Goal: Information Seeking & Learning: Learn about a topic

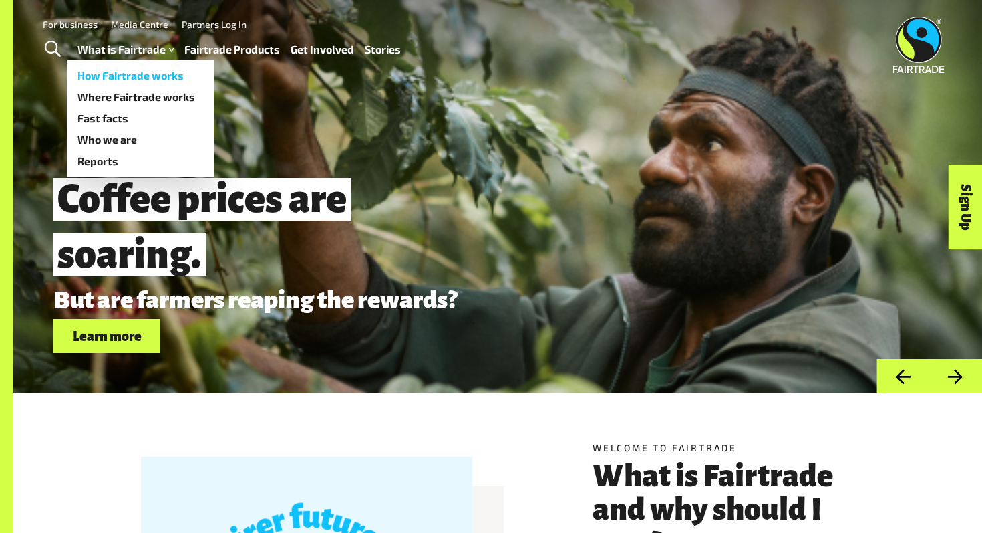
click at [123, 79] on link "How Fairtrade works" at bounding box center [140, 75] width 147 height 21
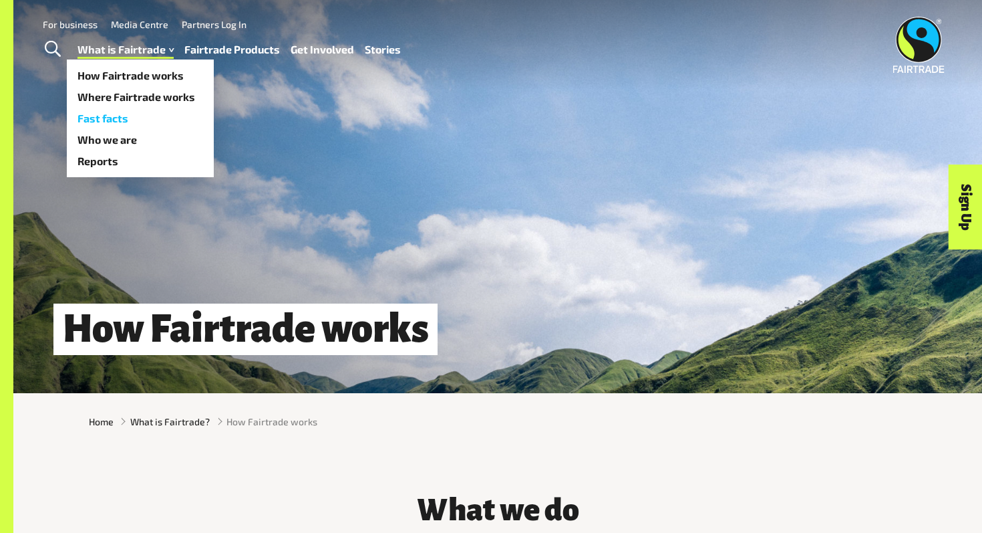
click at [141, 120] on link "Fast facts" at bounding box center [140, 118] width 147 height 21
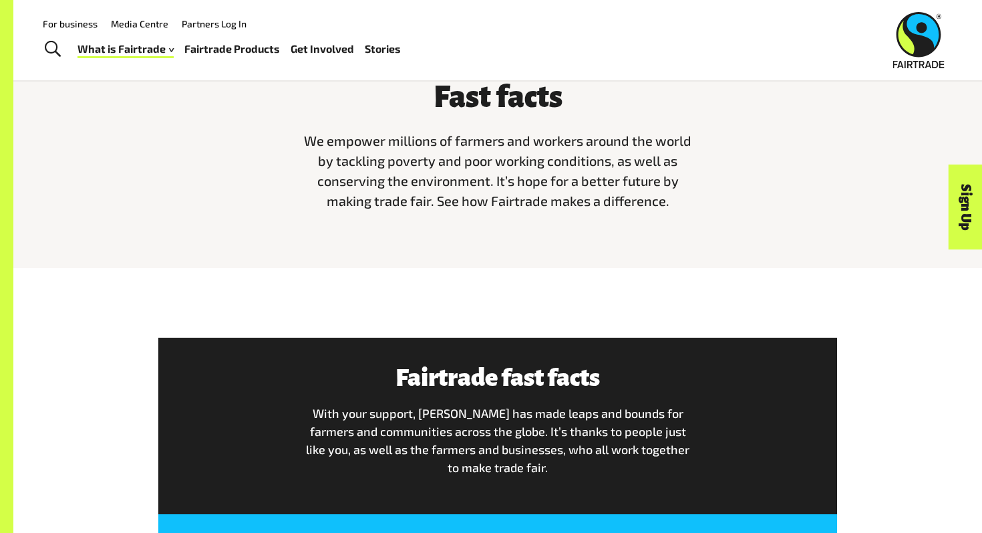
scroll to position [411, 0]
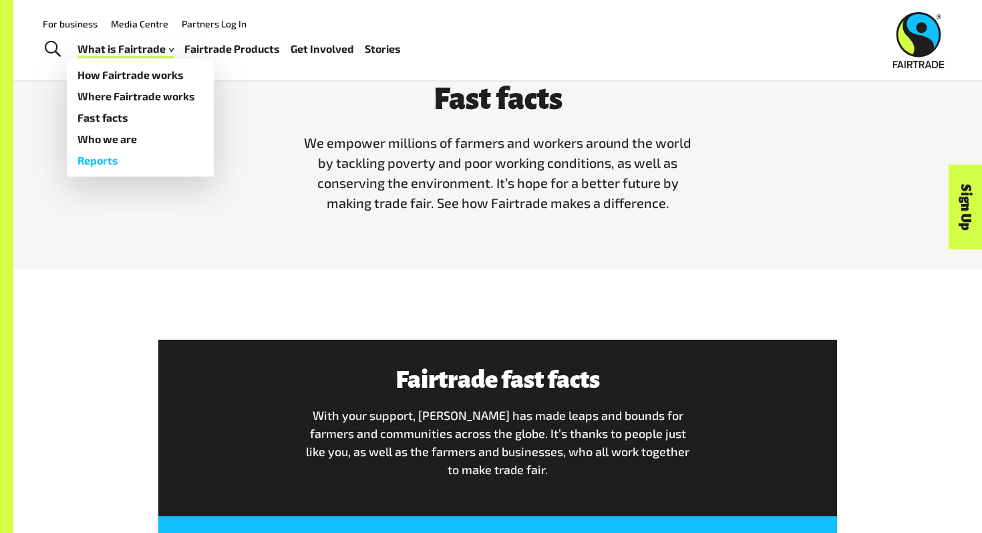
click at [140, 164] on link "Reports" at bounding box center [140, 160] width 147 height 21
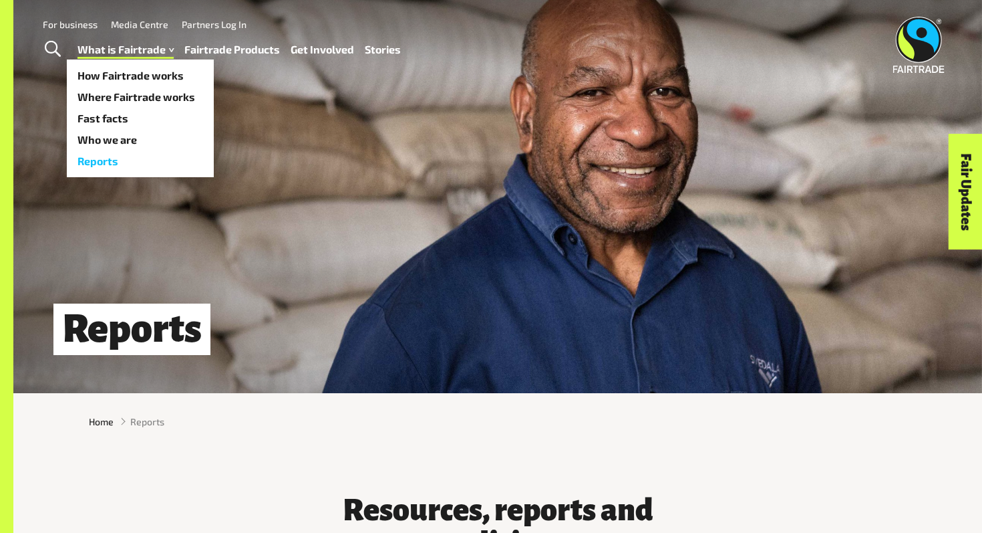
click at [124, 166] on link "Reports" at bounding box center [140, 160] width 147 height 21
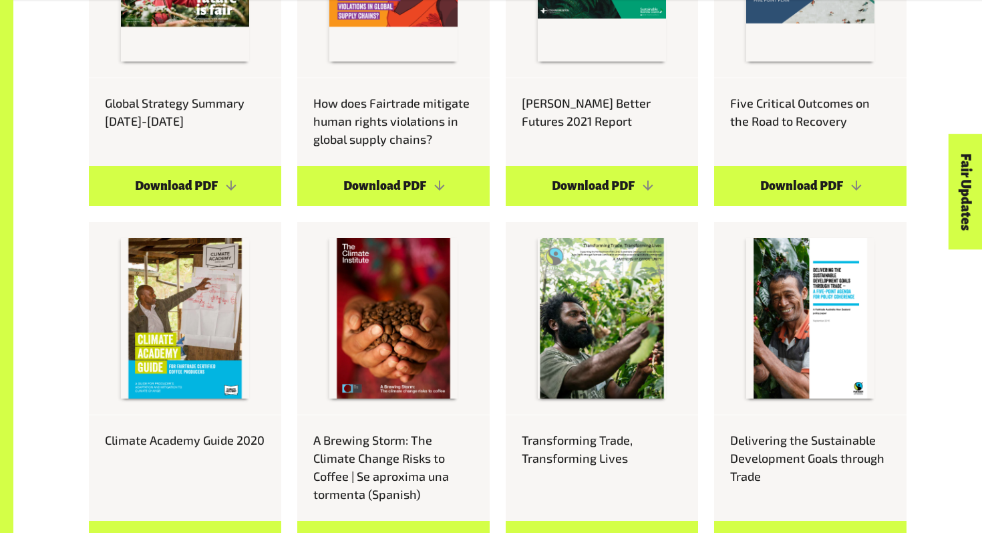
scroll to position [1301, 0]
